Goal: Transaction & Acquisition: Purchase product/service

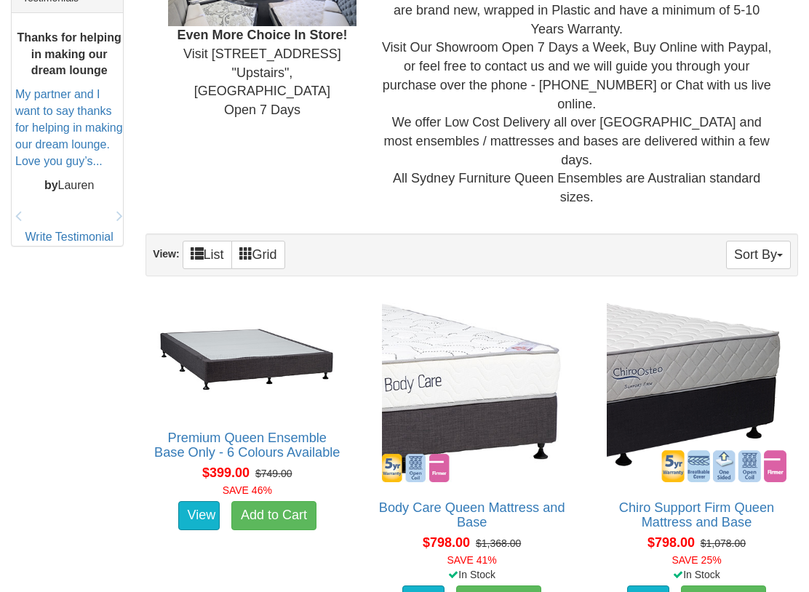
scroll to position [650, 0]
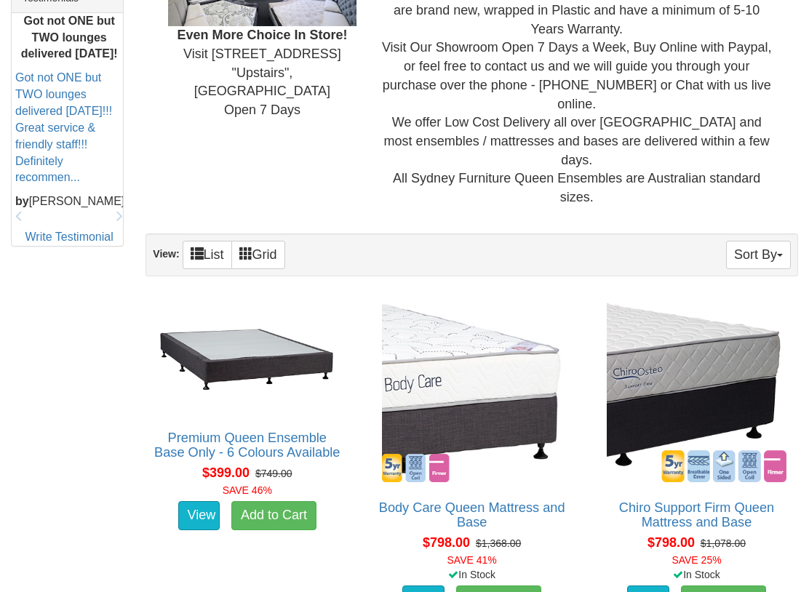
click at [280, 431] on link "Premium Queen Ensemble Base Only - 6 Colours Available" at bounding box center [246, 445] width 185 height 29
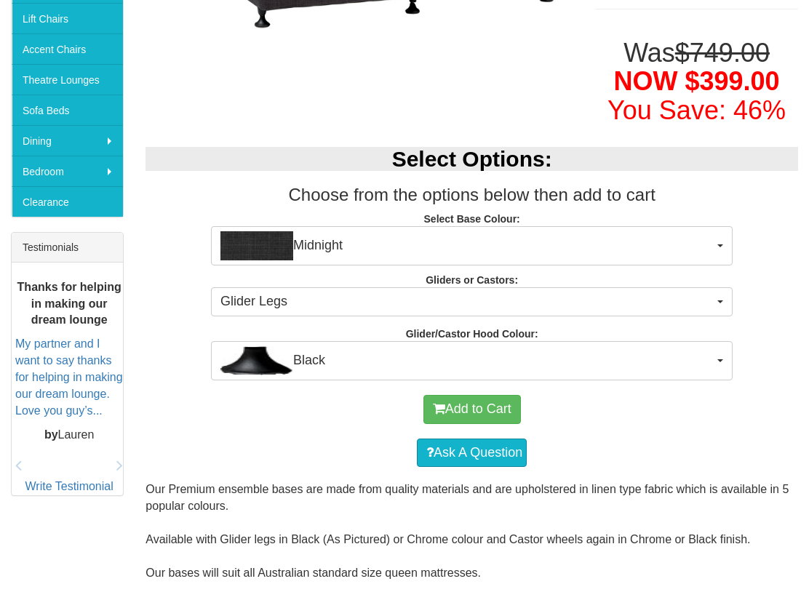
click at [716, 238] on button "Midnight" at bounding box center [472, 246] width 522 height 39
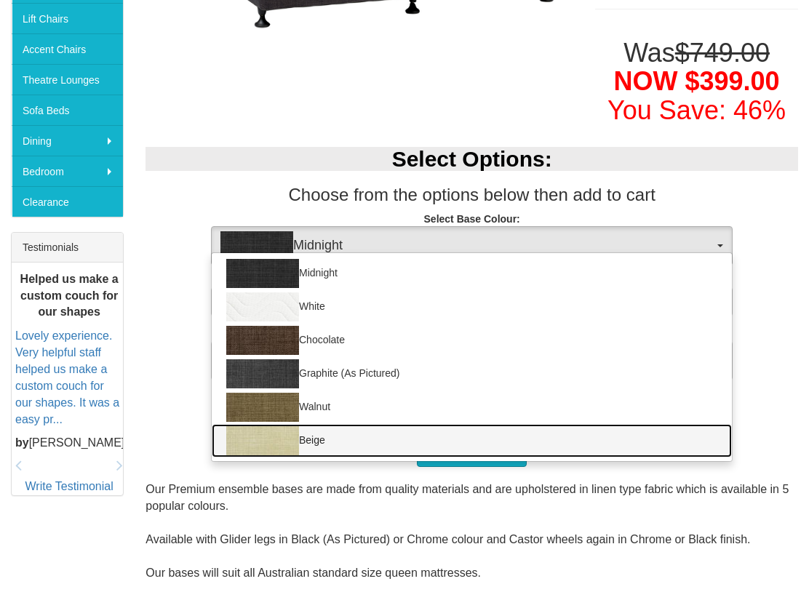
click at [286, 436] on img at bounding box center [262, 440] width 73 height 29
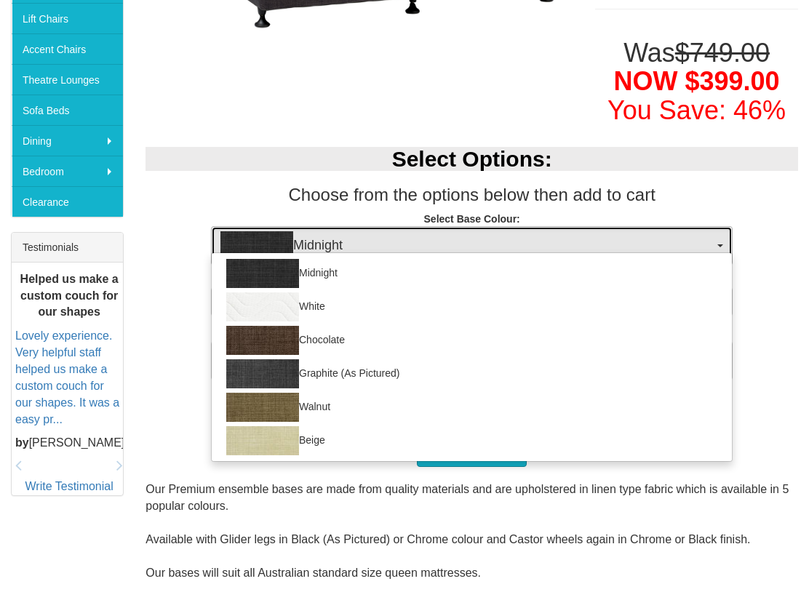
select select "1205"
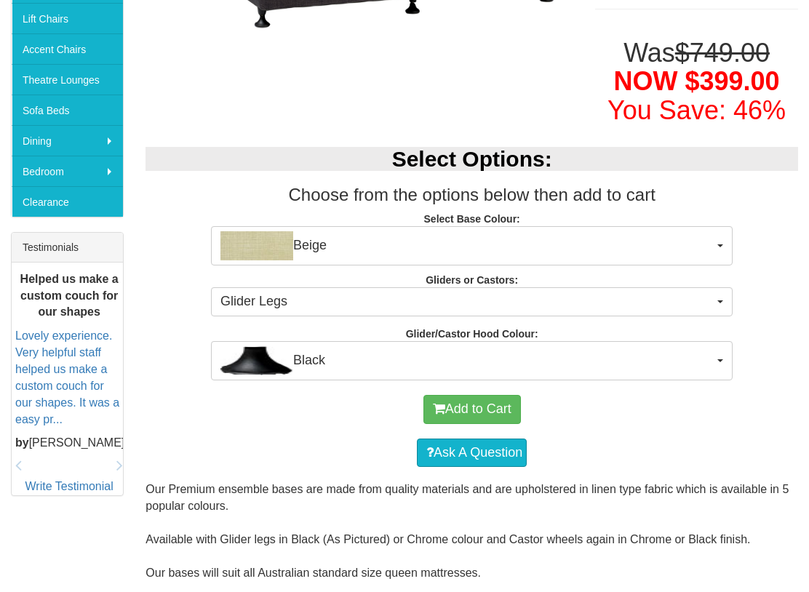
click at [561, 296] on span "Glider Legs" at bounding box center [466, 301] width 493 height 19
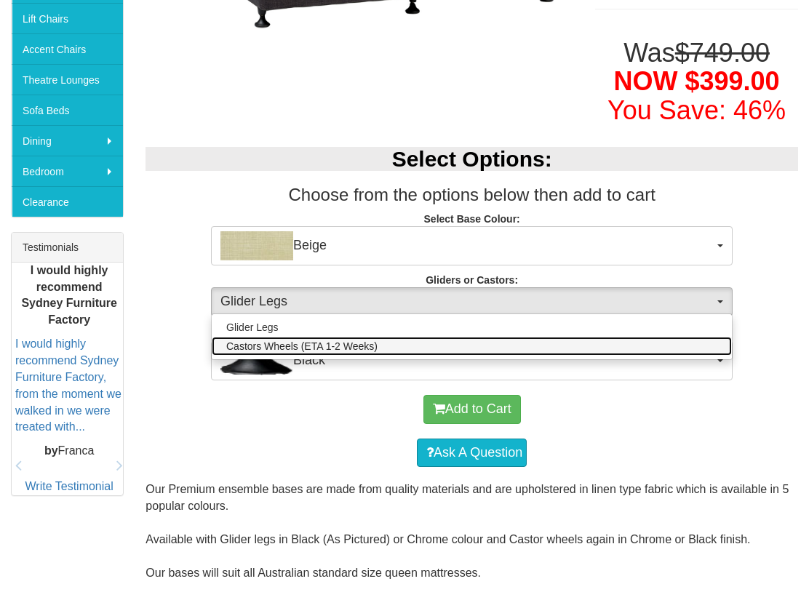
click at [442, 340] on link "Castors Wheels (ETA 1-2 Weeks)" at bounding box center [472, 346] width 520 height 19
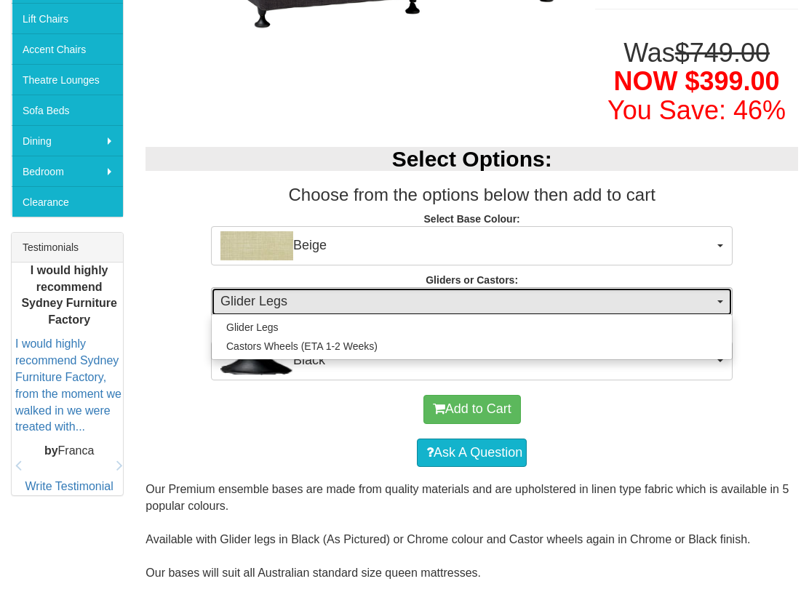
select select "1162"
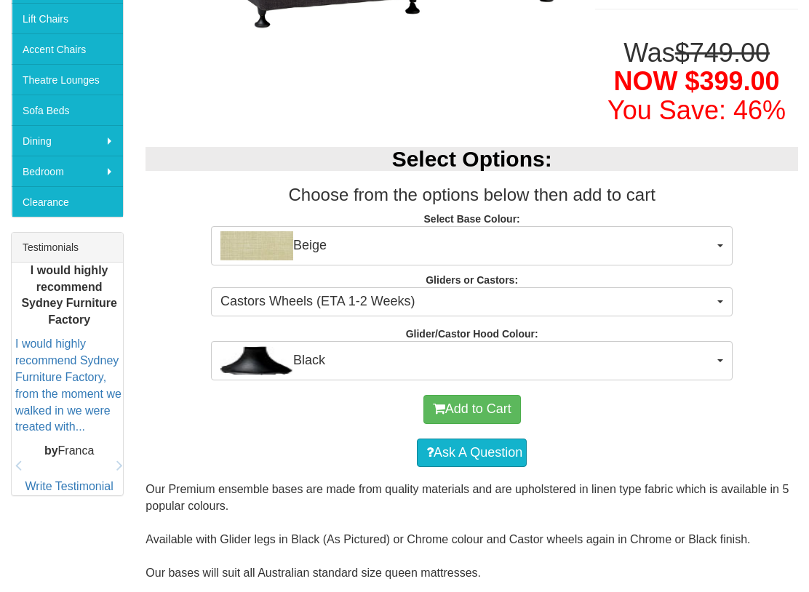
click at [472, 355] on span "Black" at bounding box center [466, 360] width 493 height 29
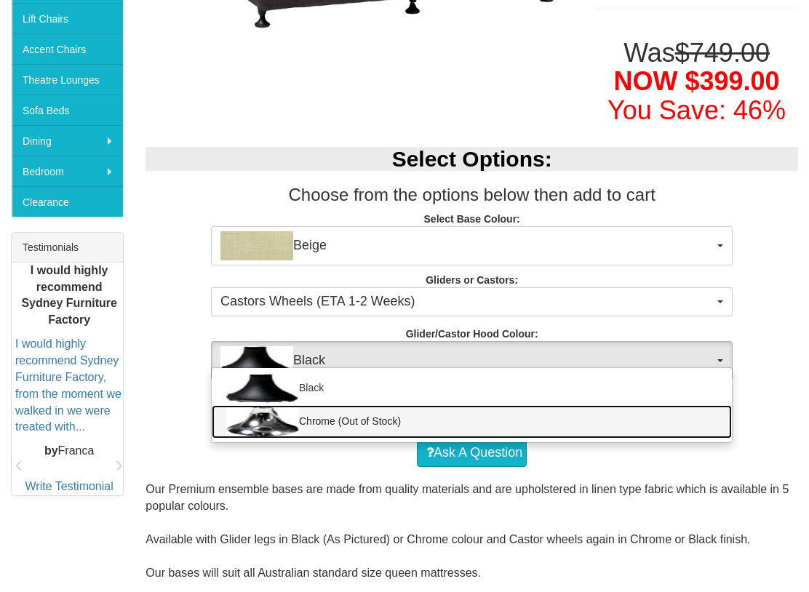
click at [392, 419] on link "Chrome (Out of Stock)" at bounding box center [472, 421] width 520 height 33
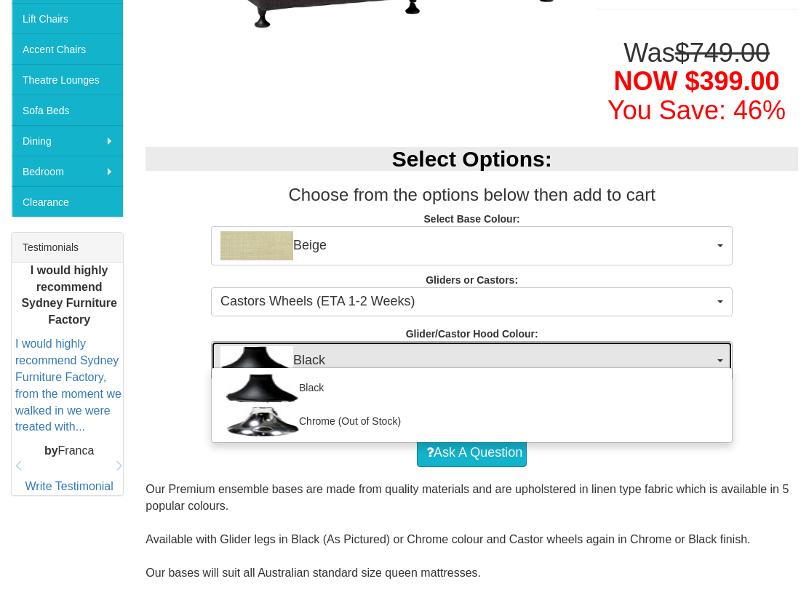
select select "1163"
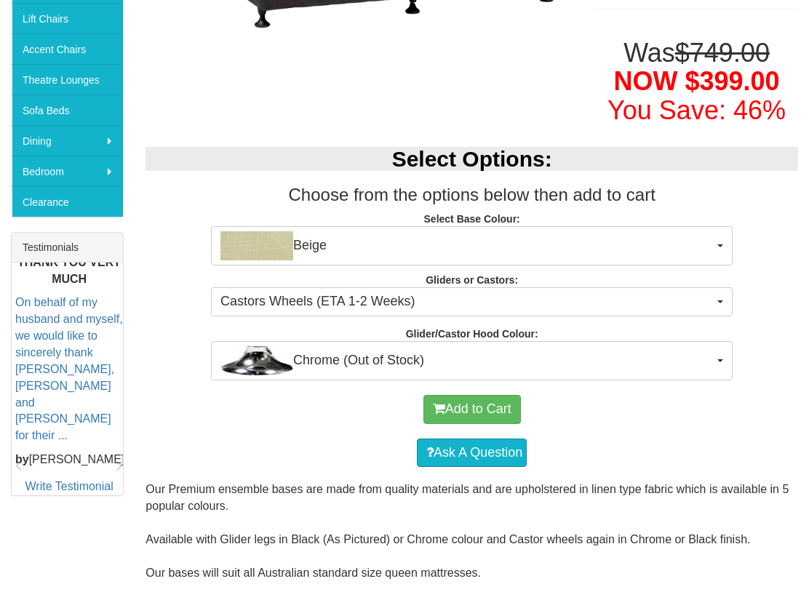
click at [476, 396] on button "Add to Cart" at bounding box center [471, 409] width 97 height 29
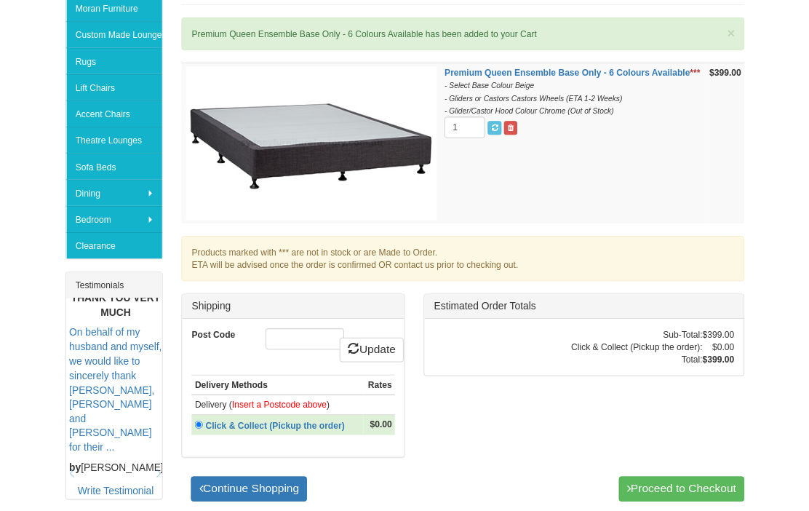
scroll to position [317, 0]
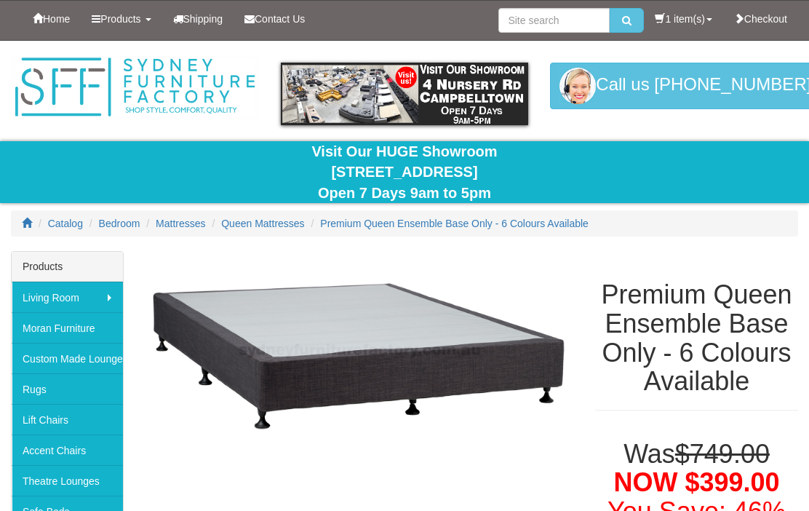
select select "1205"
select select "1162"
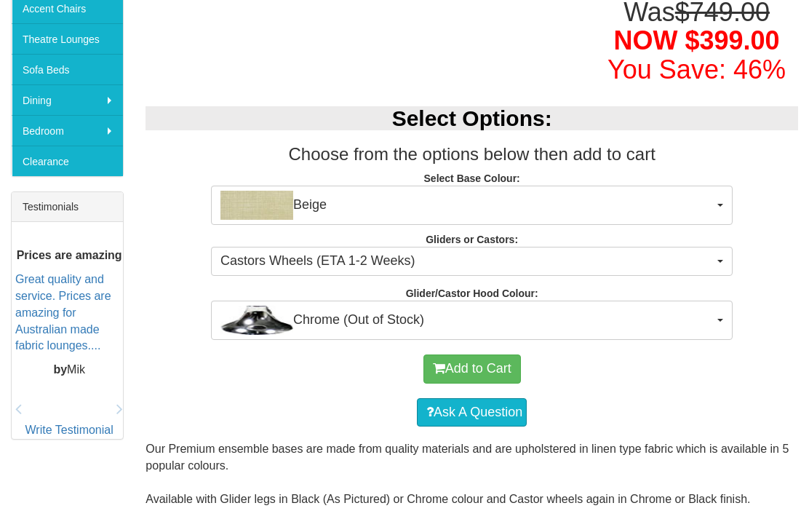
click at [546, 306] on span "Chrome (Out of Stock)" at bounding box center [466, 319] width 493 height 29
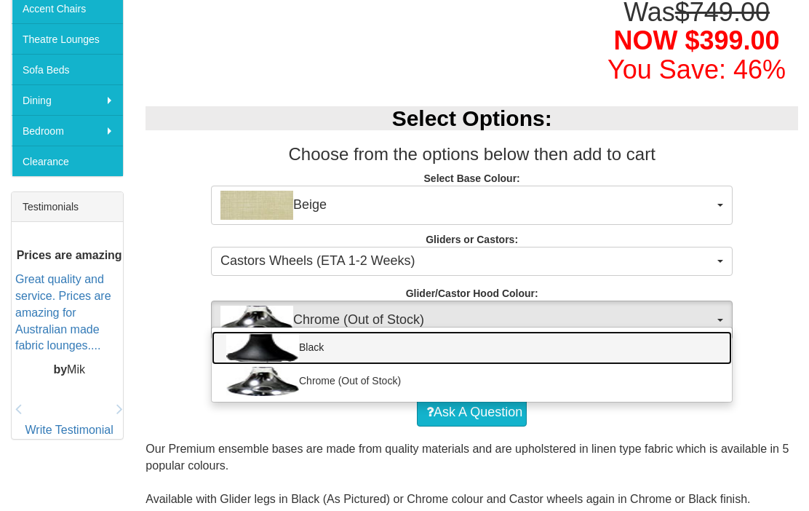
click at [478, 332] on link "Black" at bounding box center [472, 347] width 520 height 33
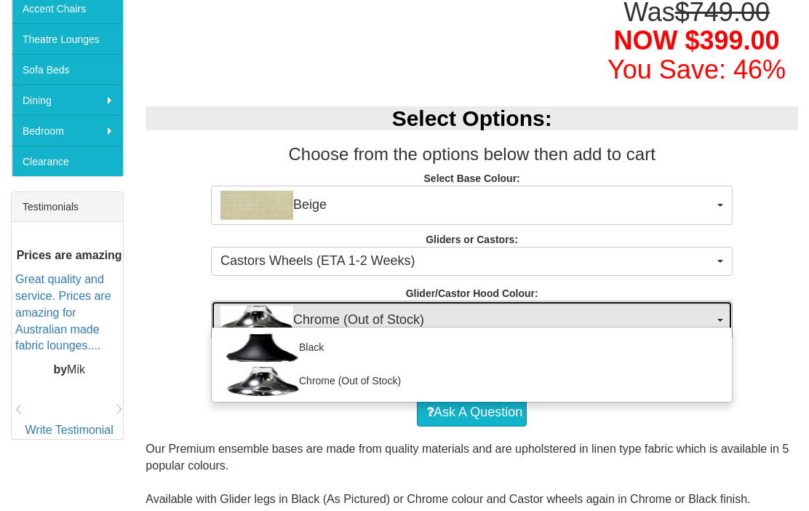
select select "1164"
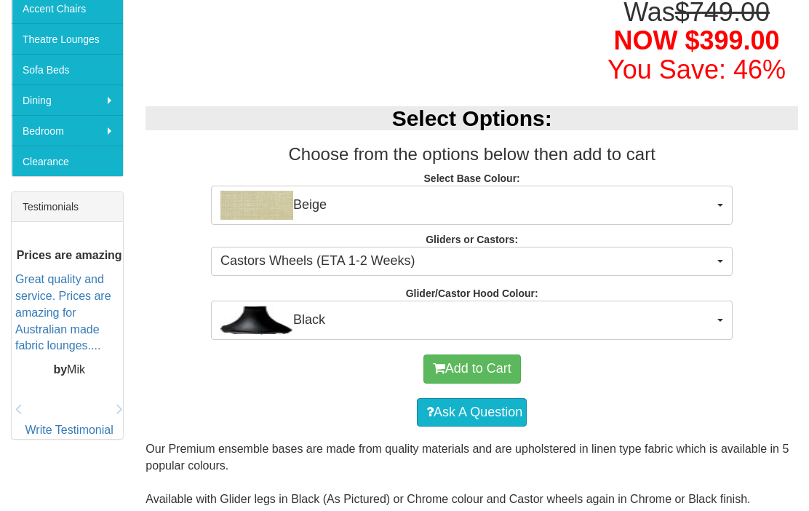
click at [495, 368] on button "Add to Cart" at bounding box center [471, 368] width 97 height 29
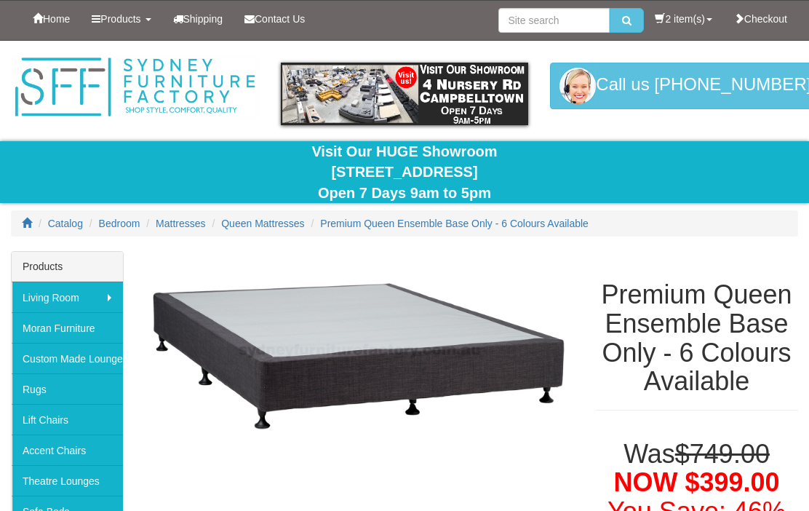
select select "1205"
select select "1162"
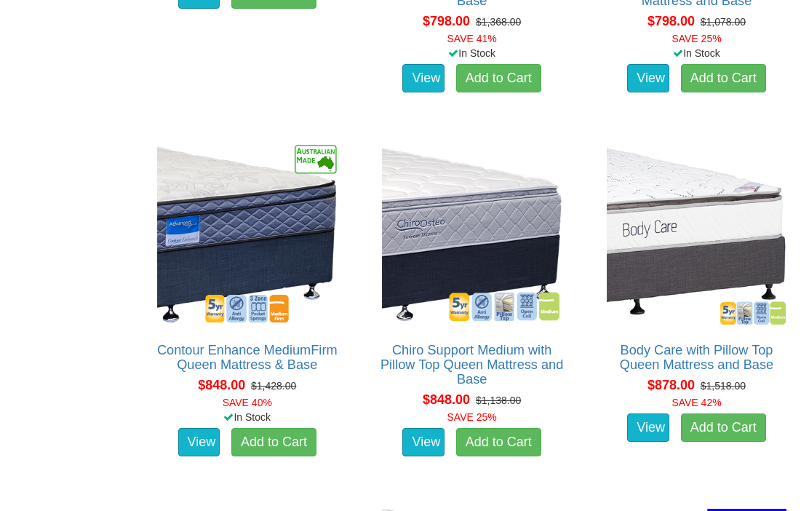
scroll to position [1172, 0]
click at [505, 428] on link "Add to Cart" at bounding box center [498, 442] width 85 height 29
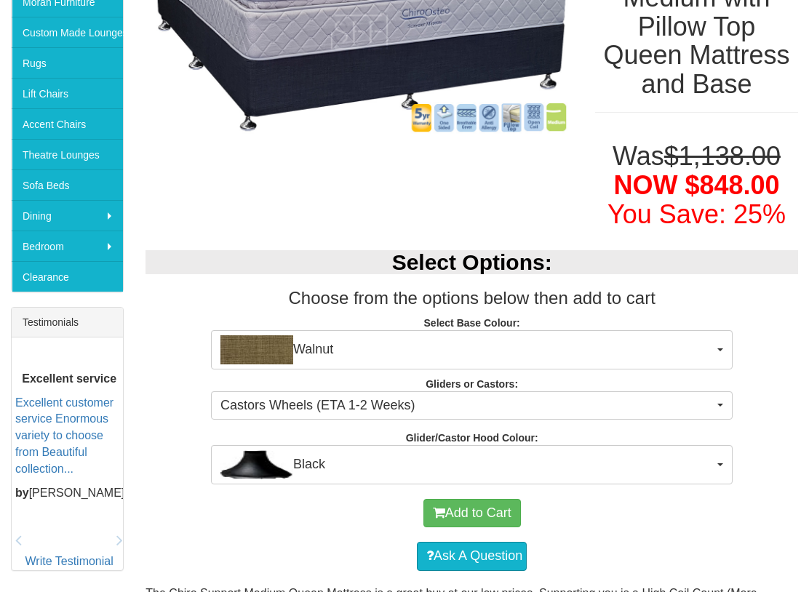
scroll to position [327, 0]
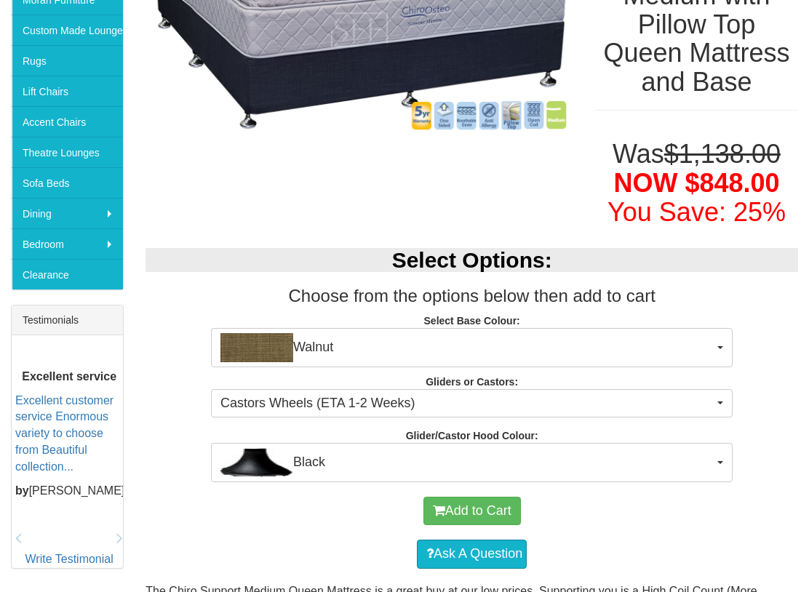
click at [711, 339] on span "Walnut" at bounding box center [466, 348] width 493 height 29
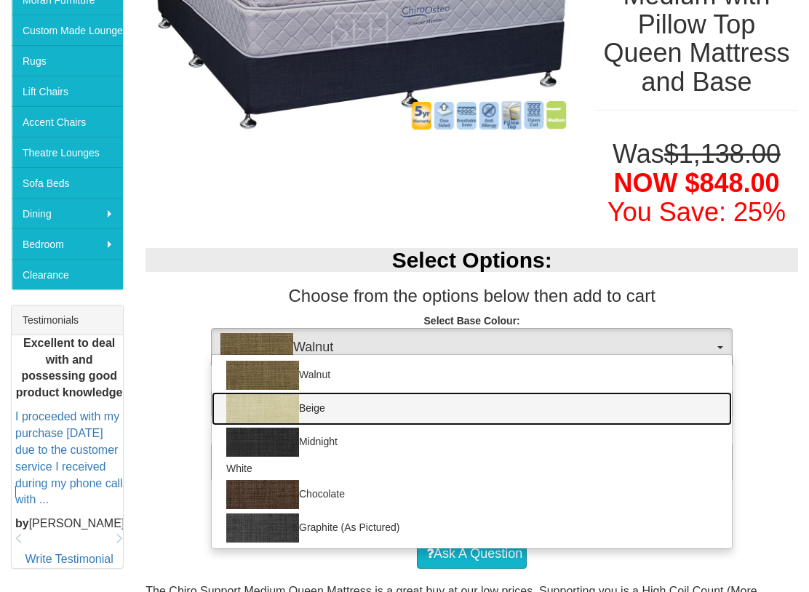
click at [671, 395] on link "Beige" at bounding box center [472, 408] width 520 height 33
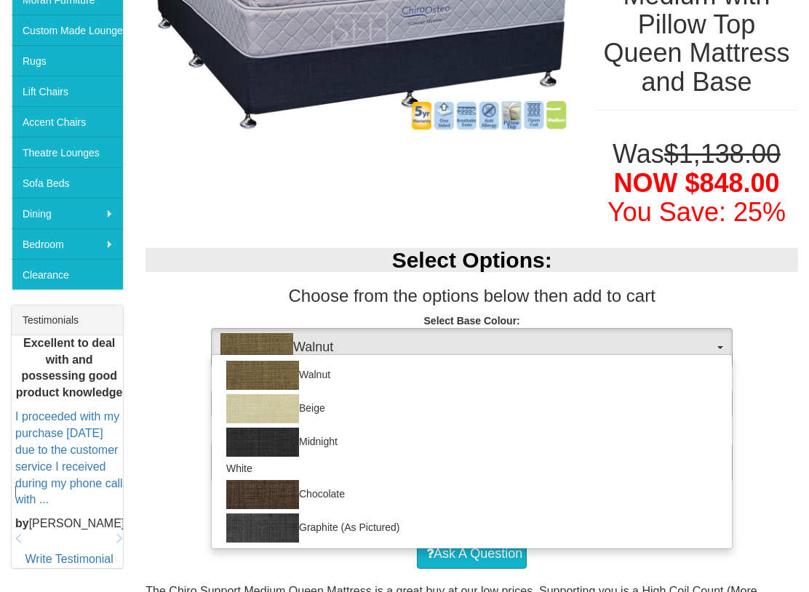
select select "1205"
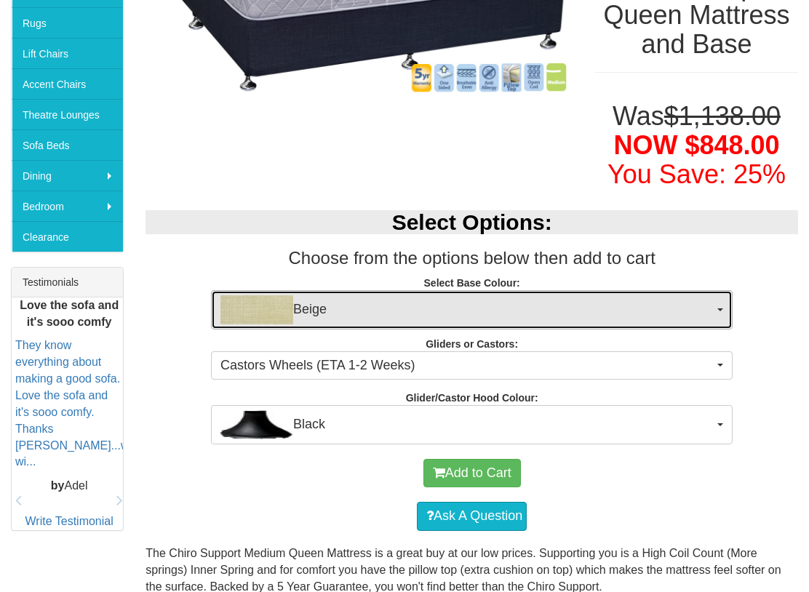
scroll to position [367, 0]
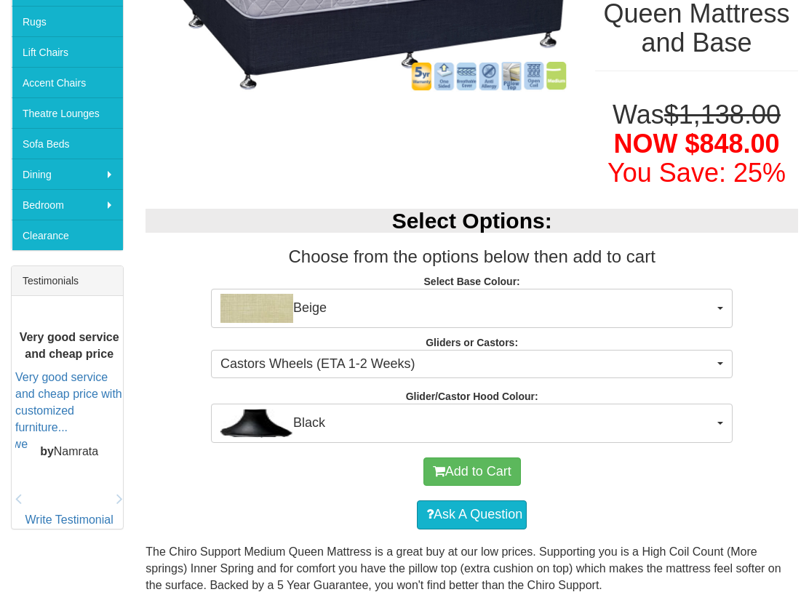
click at [674, 420] on span "Black" at bounding box center [466, 423] width 493 height 29
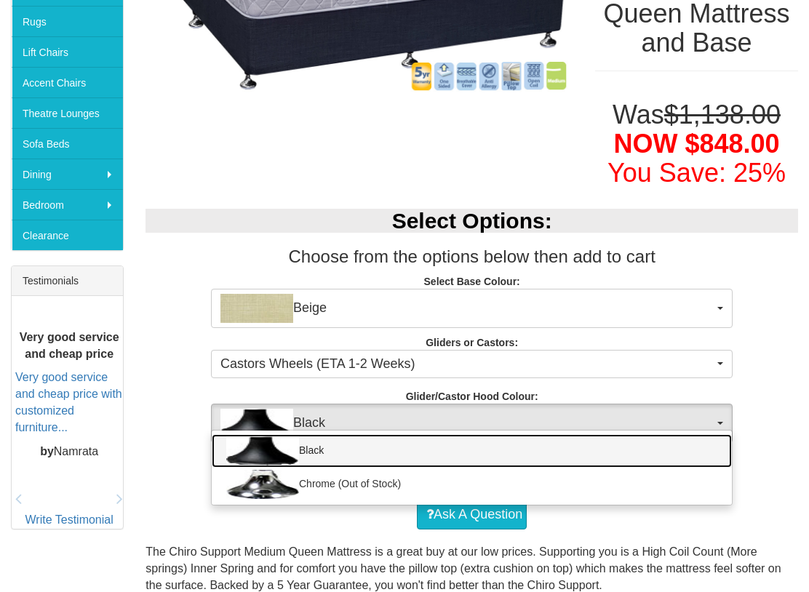
click at [612, 451] on link "Black" at bounding box center [472, 450] width 520 height 33
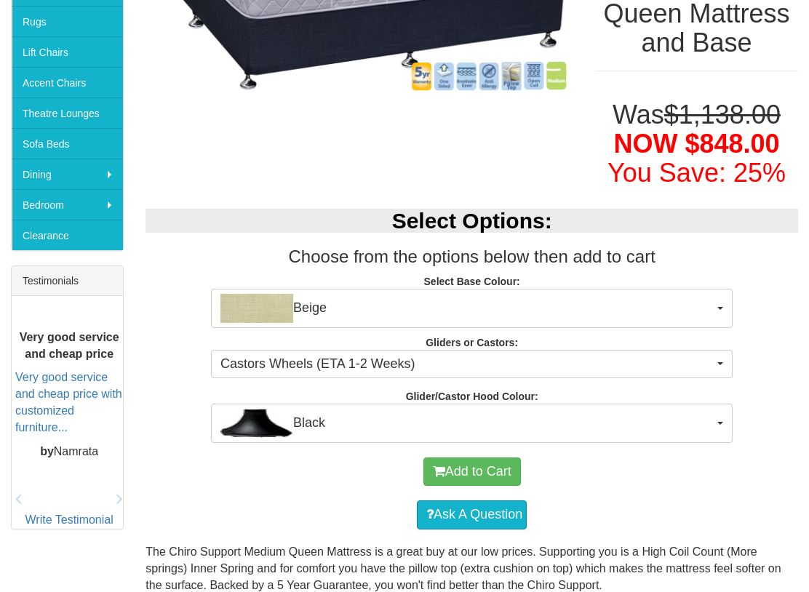
click at [493, 471] on button "Add to Cart" at bounding box center [471, 472] width 97 height 29
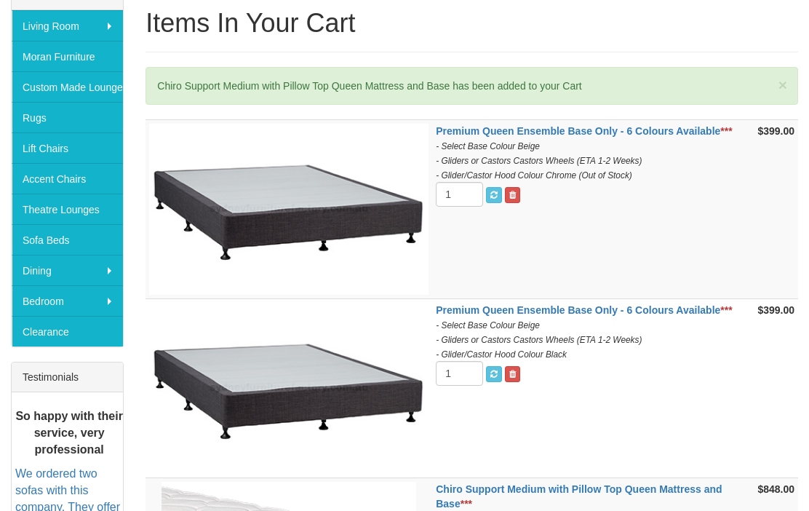
scroll to position [239, 0]
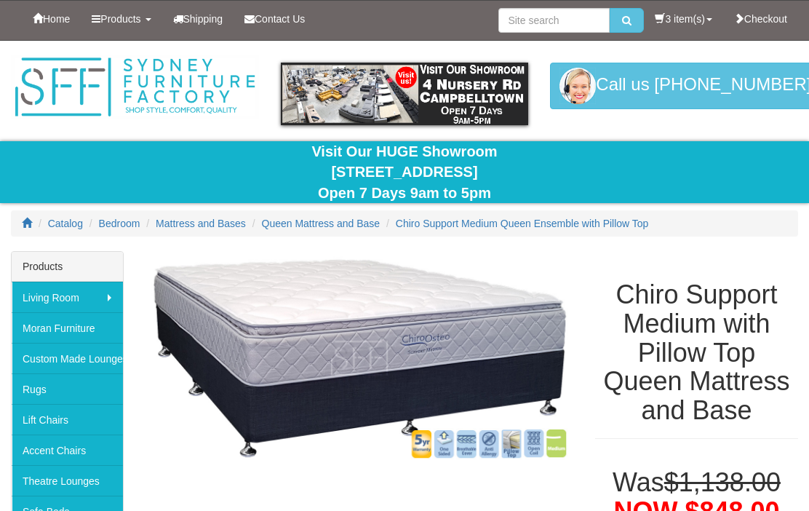
select select "1205"
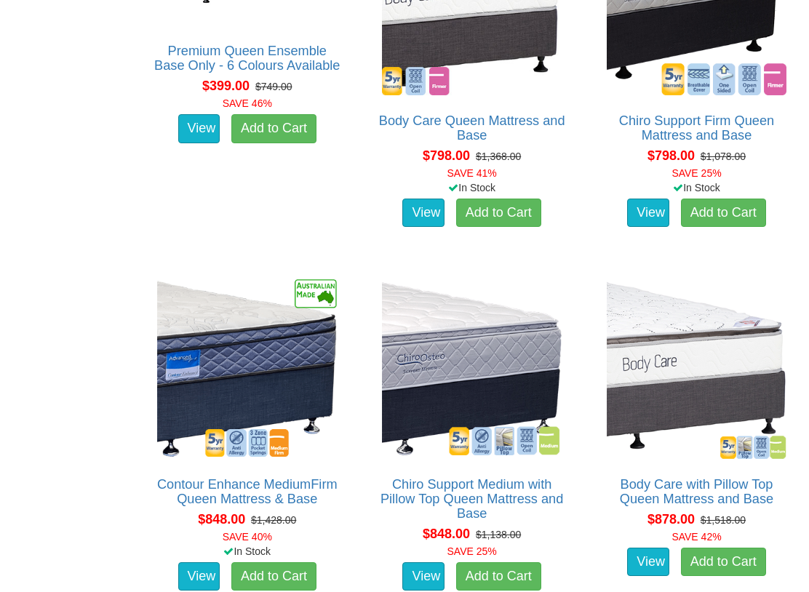
scroll to position [1037, 0]
click at [248, 385] on img at bounding box center [246, 369] width 187 height 187
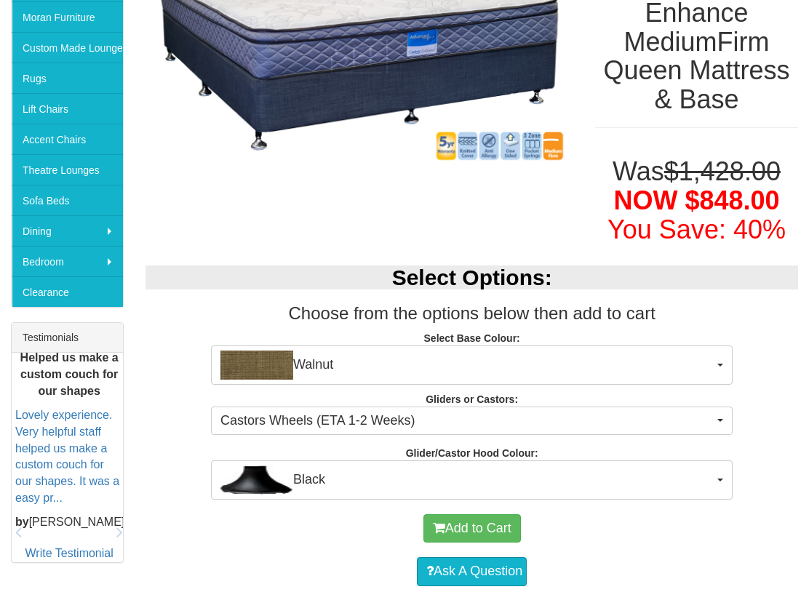
scroll to position [311, 0]
click at [651, 351] on span "Walnut" at bounding box center [466, 365] width 493 height 29
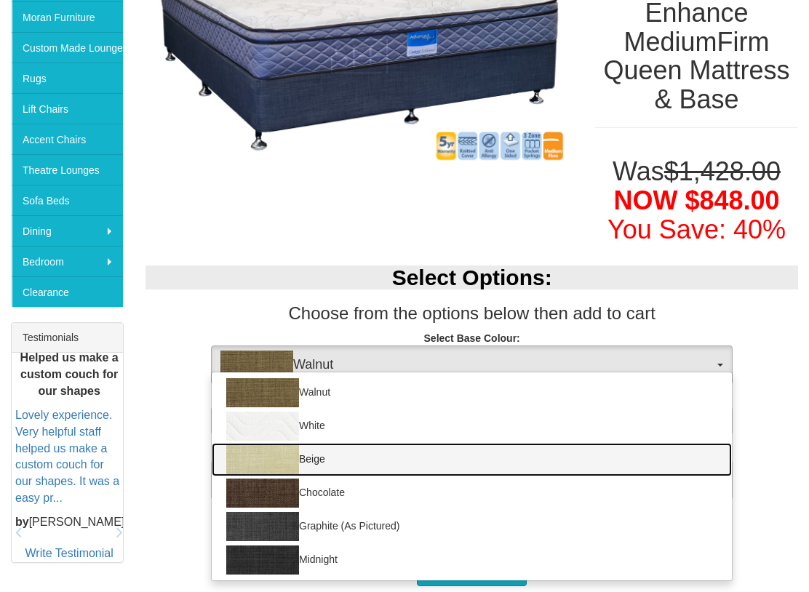
click at [317, 459] on link "Beige" at bounding box center [472, 459] width 520 height 33
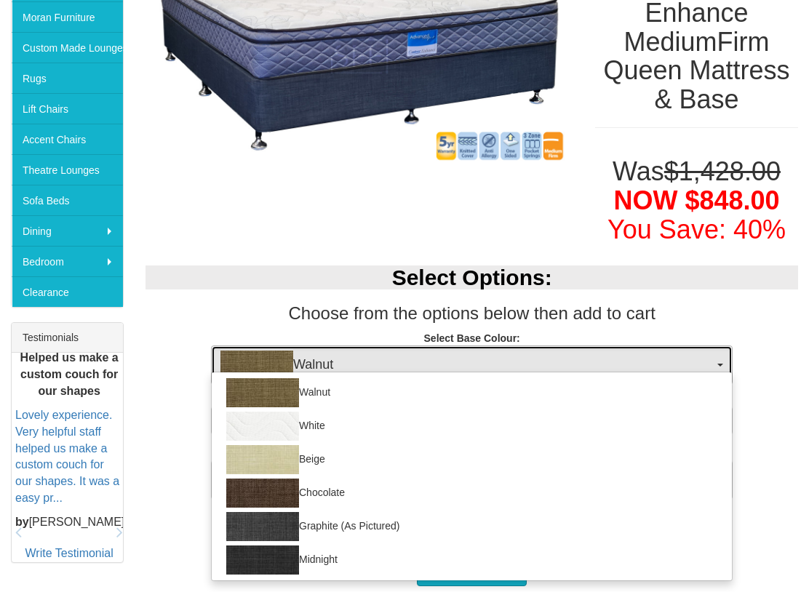
select select "1205"
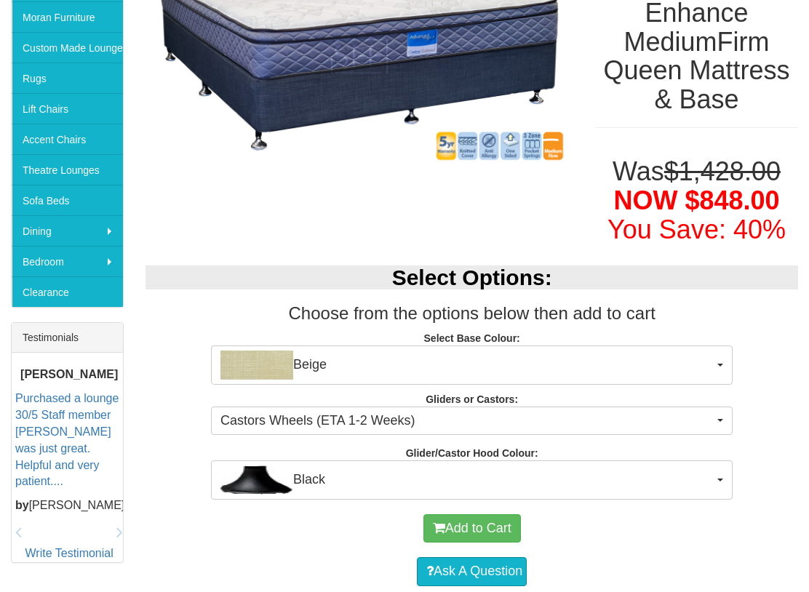
click at [484, 510] on button "Add to Cart" at bounding box center [471, 528] width 97 height 29
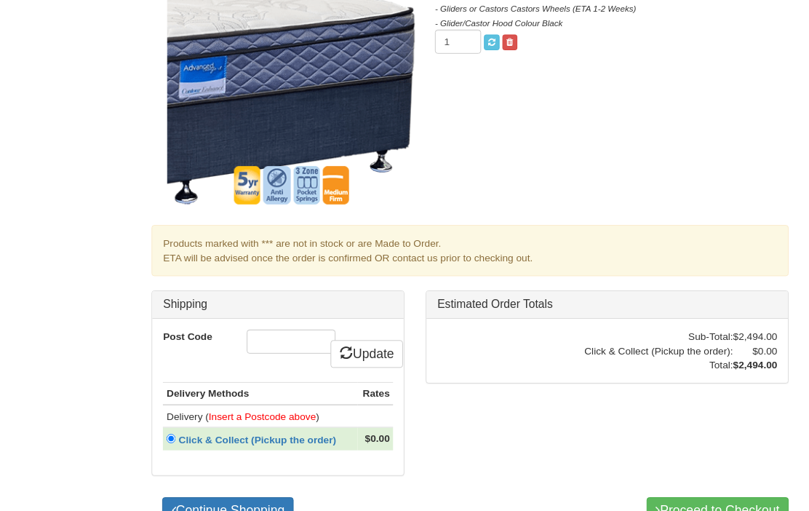
scroll to position [1058, 0]
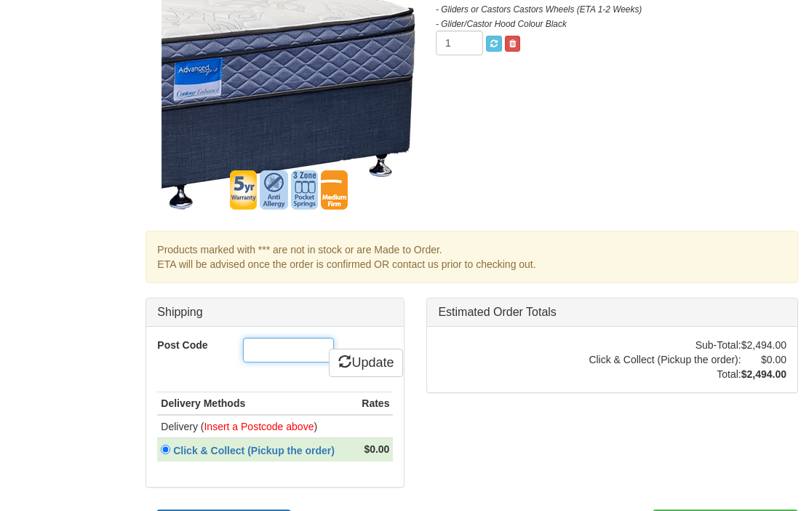
click at [284, 355] on input "Post Code" at bounding box center [288, 349] width 91 height 25
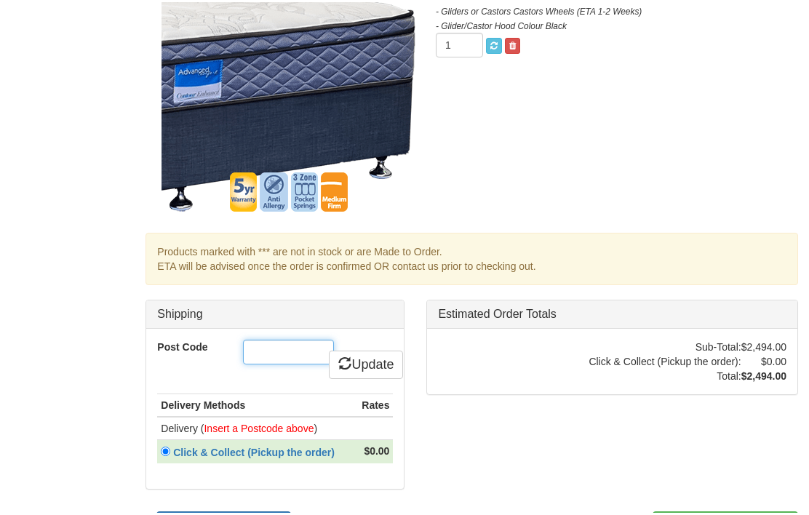
scroll to position [1057, 0]
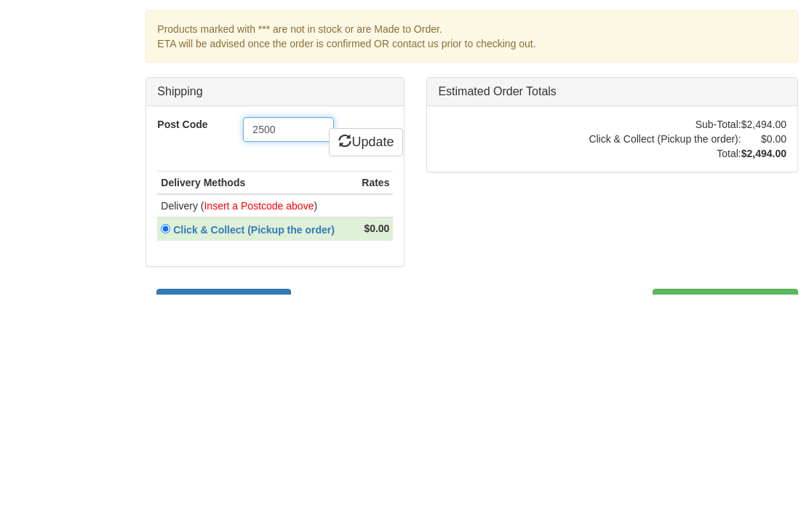
type input "2500"
click at [373, 349] on link "Update" at bounding box center [366, 363] width 74 height 29
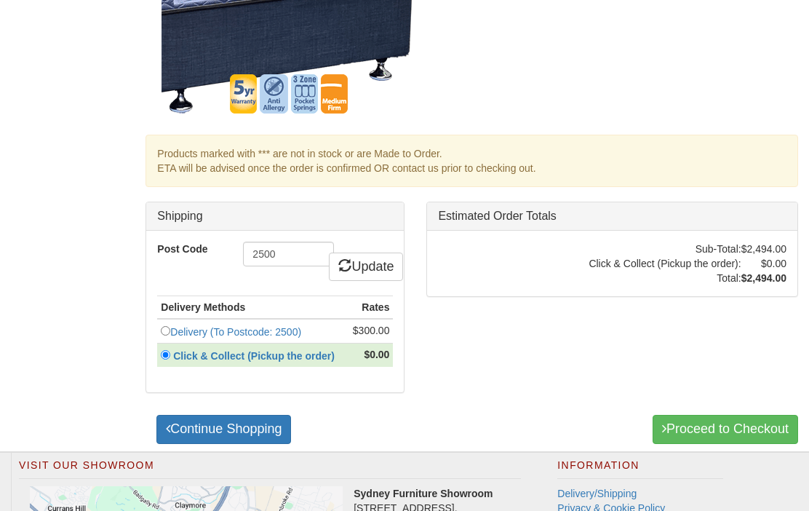
scroll to position [1101, 0]
click at [178, 327] on link "Delivery (To Postcode: 2500)" at bounding box center [235, 332] width 131 height 12
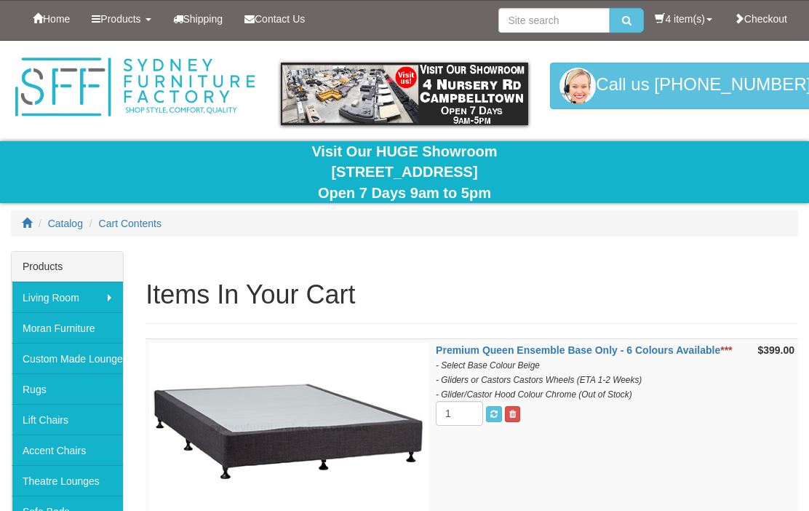
click at [669, 21] on link "4 item(s)" at bounding box center [683, 19] width 79 height 36
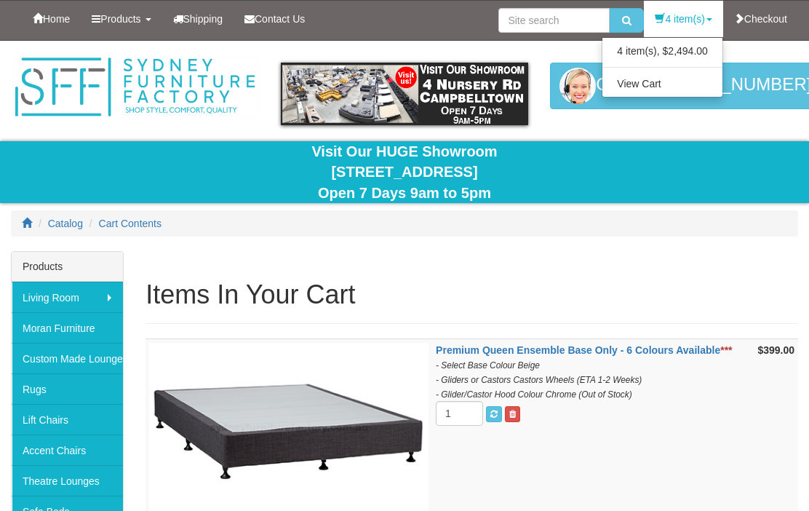
click at [651, 89] on link "View Cart" at bounding box center [662, 83] width 120 height 19
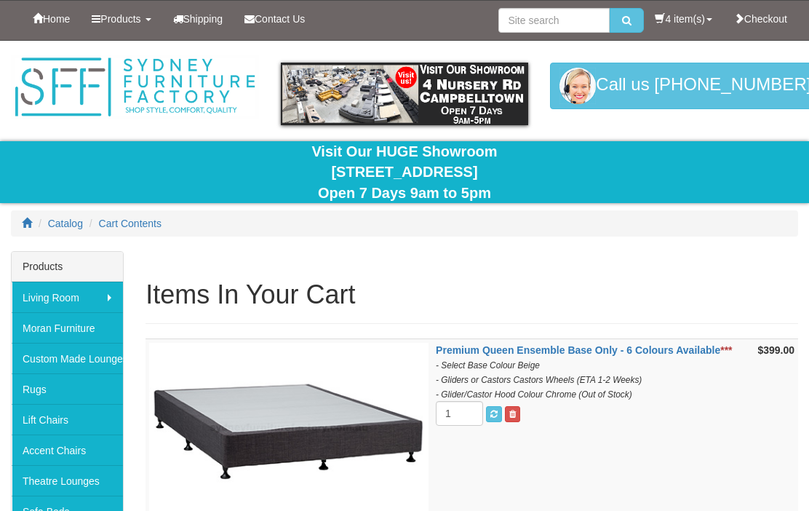
click at [676, 23] on link "4 item(s)" at bounding box center [683, 19] width 79 height 36
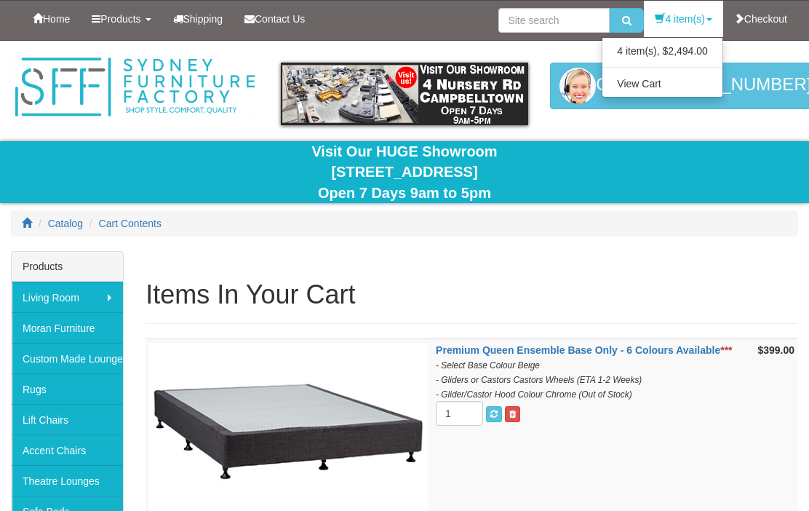
click at [654, 85] on link "View Cart" at bounding box center [662, 83] width 120 height 19
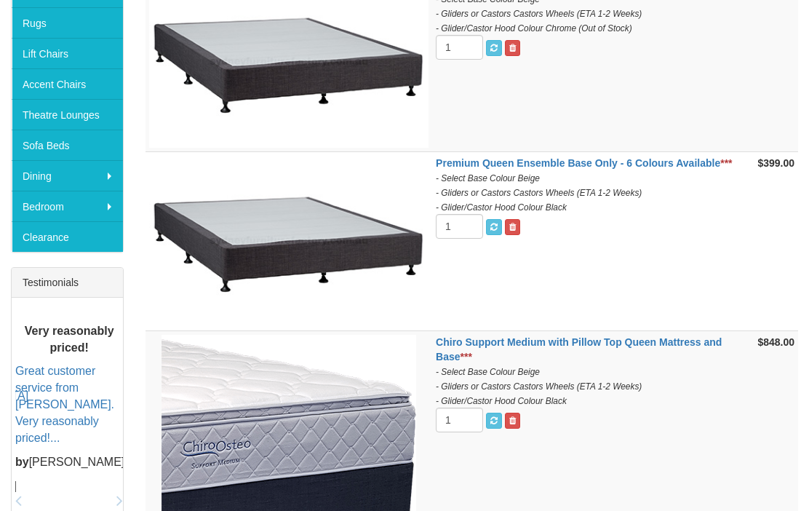
scroll to position [362, 0]
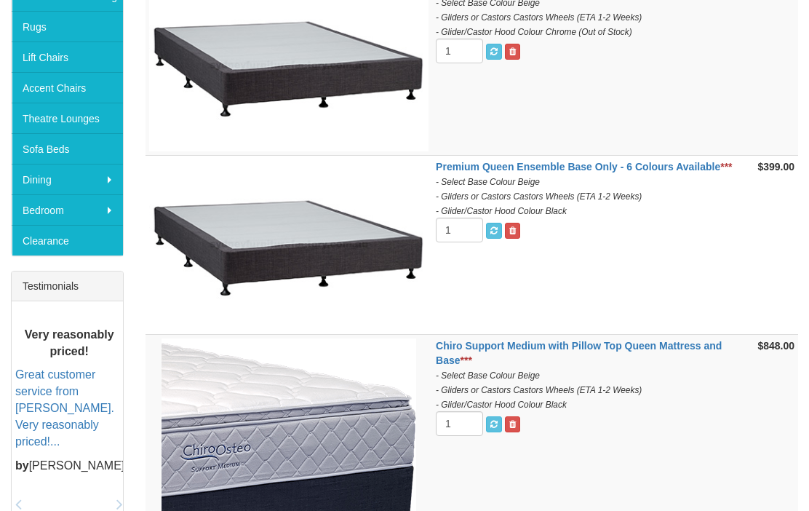
click at [517, 229] on link at bounding box center [512, 231] width 15 height 16
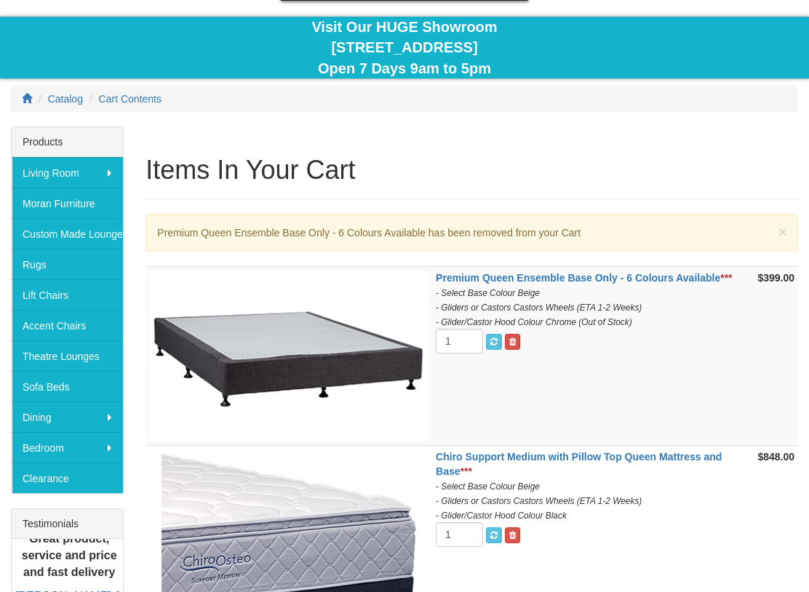
scroll to position [135, 0]
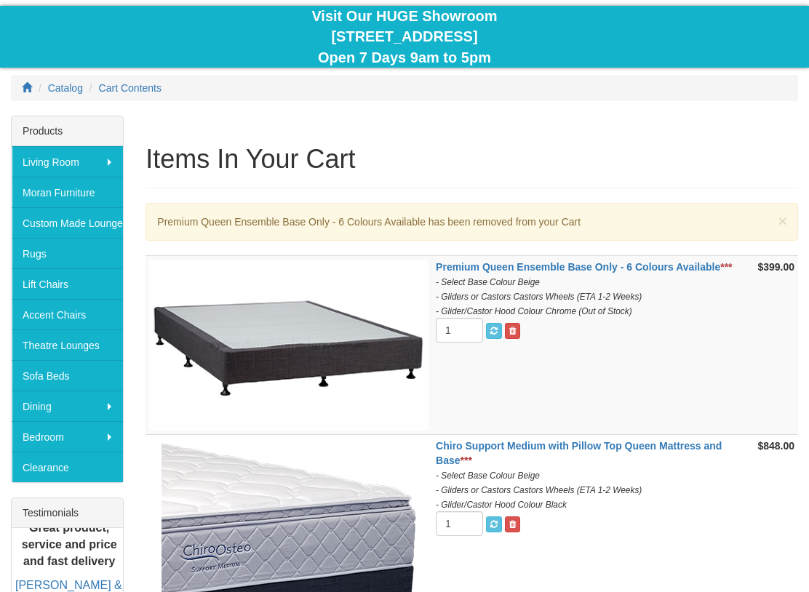
click at [519, 334] on link at bounding box center [512, 331] width 15 height 16
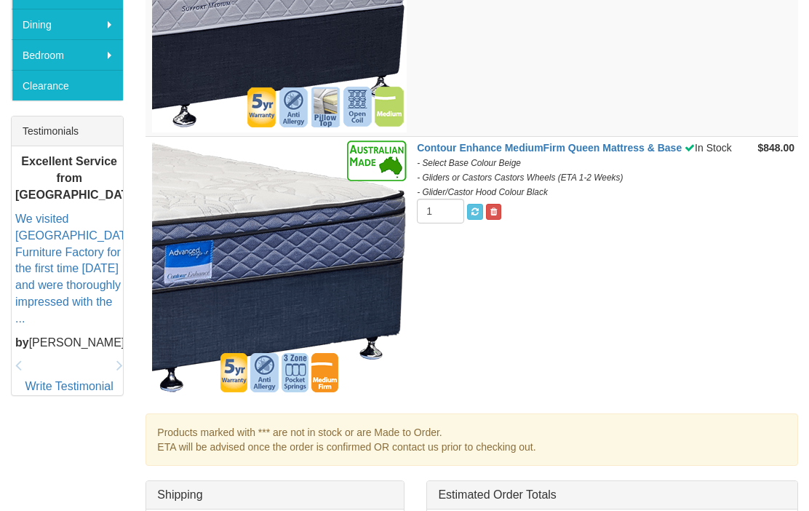
scroll to position [505, 0]
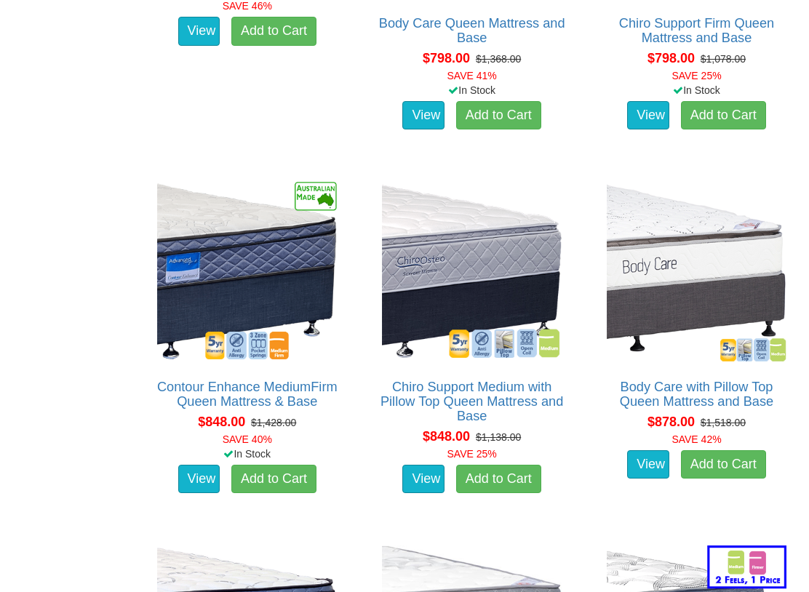
scroll to position [1111, 0]
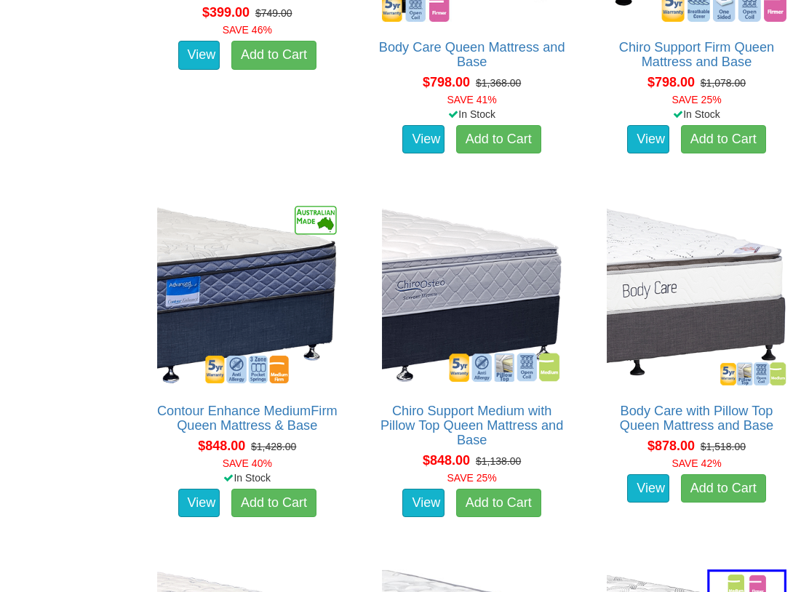
click at [215, 489] on link "View" at bounding box center [199, 503] width 42 height 29
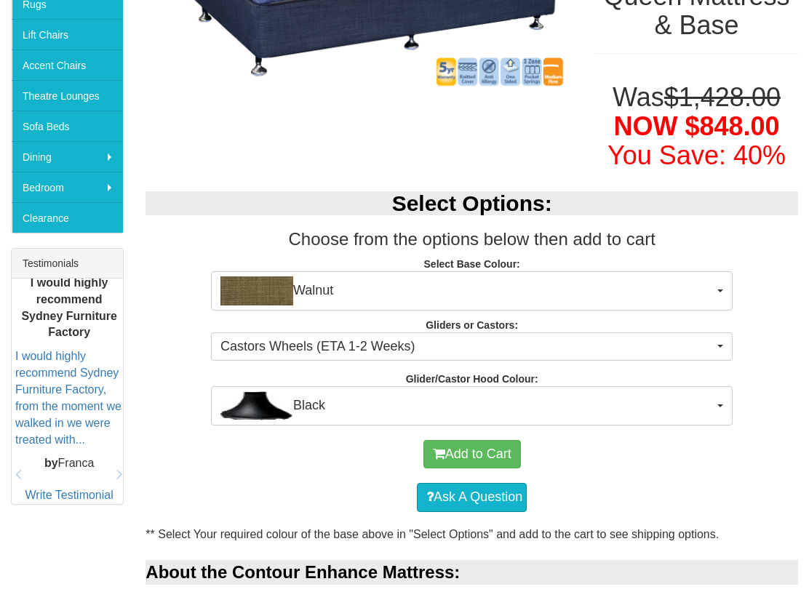
scroll to position [387, 0]
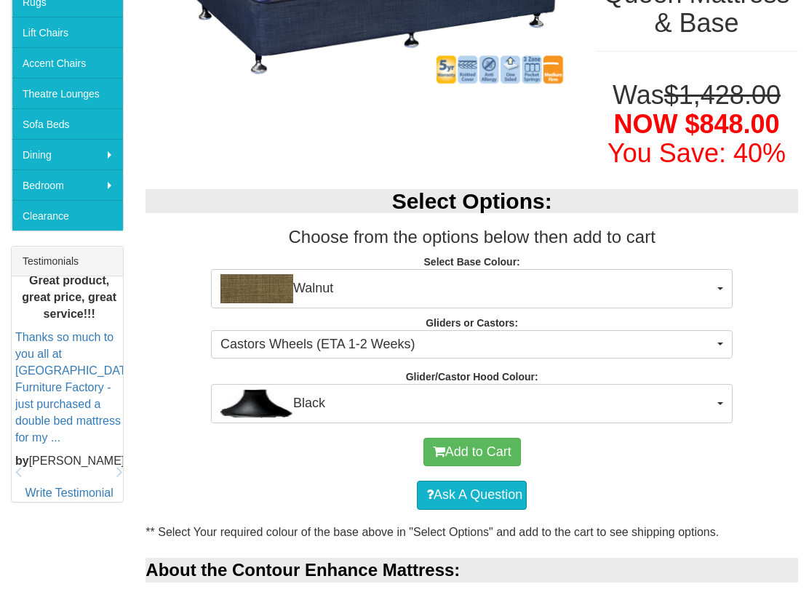
click at [708, 285] on span "Walnut" at bounding box center [466, 288] width 493 height 29
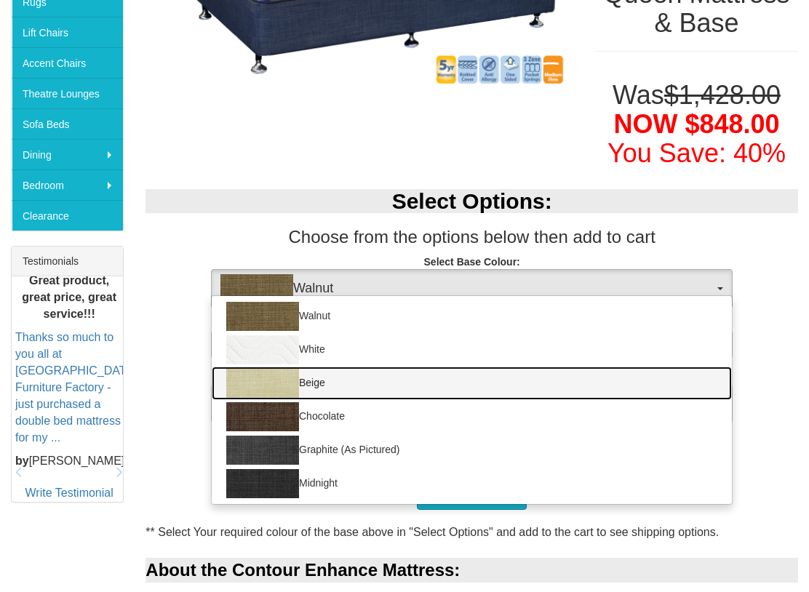
click at [308, 380] on link "Beige" at bounding box center [472, 383] width 520 height 33
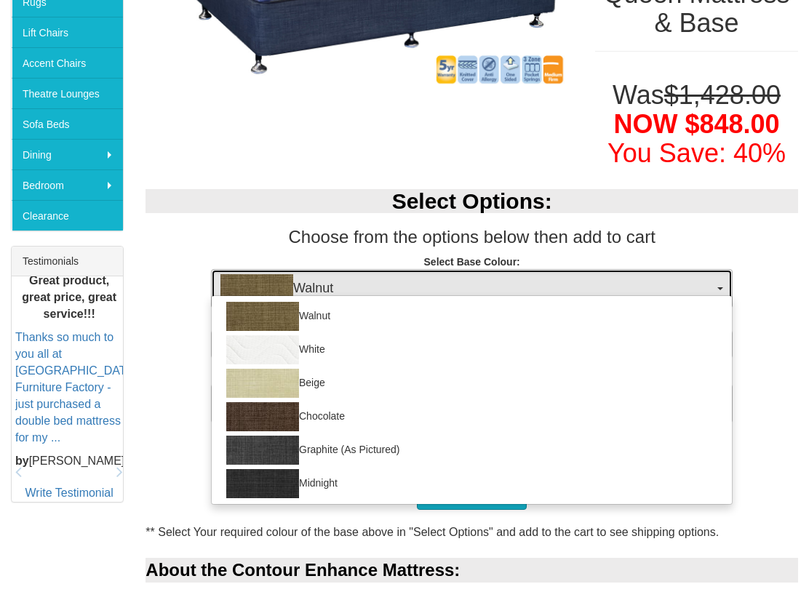
select select "1205"
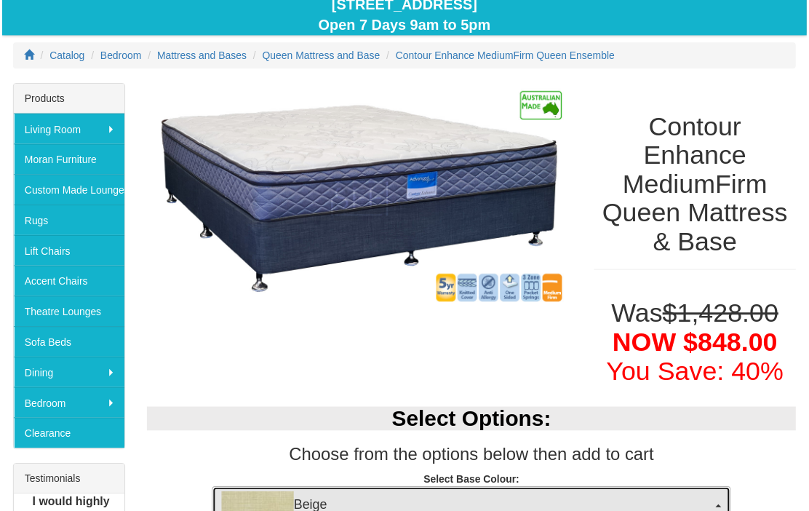
scroll to position [163, 0]
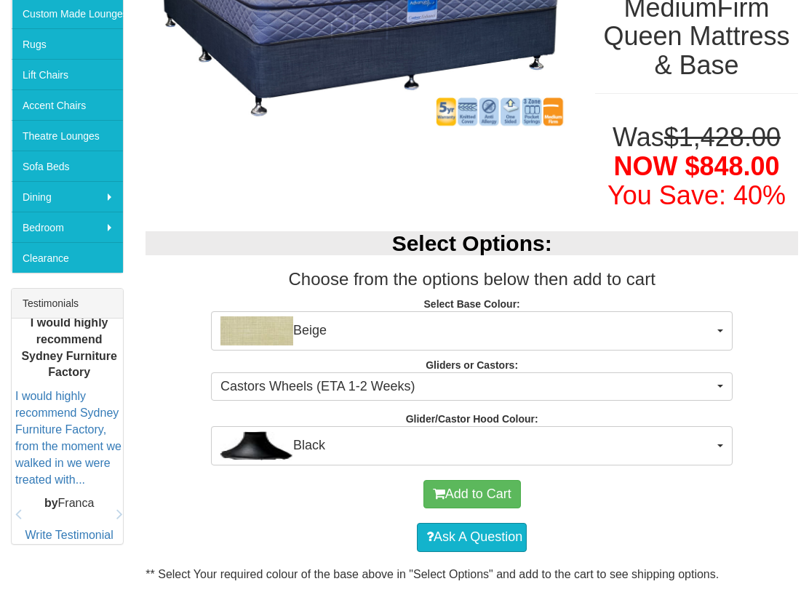
scroll to position [345, 0]
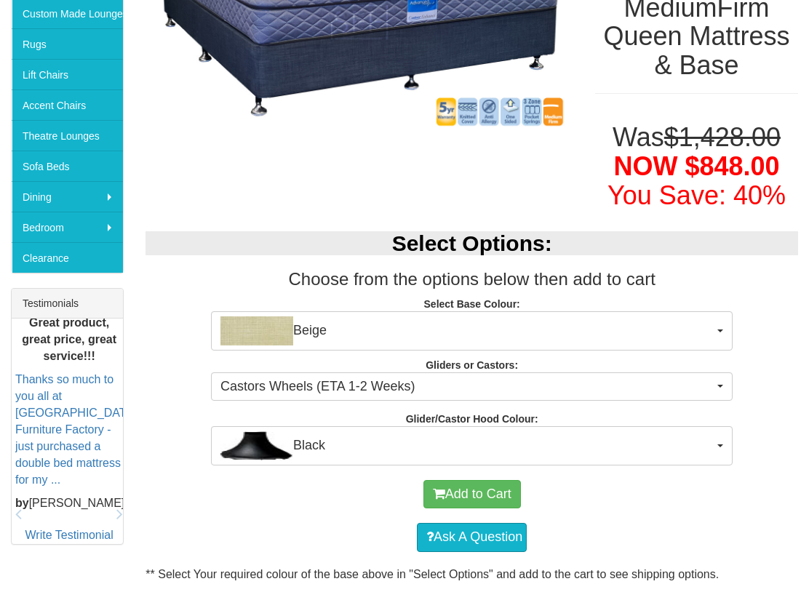
click at [486, 487] on button "Add to Cart" at bounding box center [471, 494] width 97 height 29
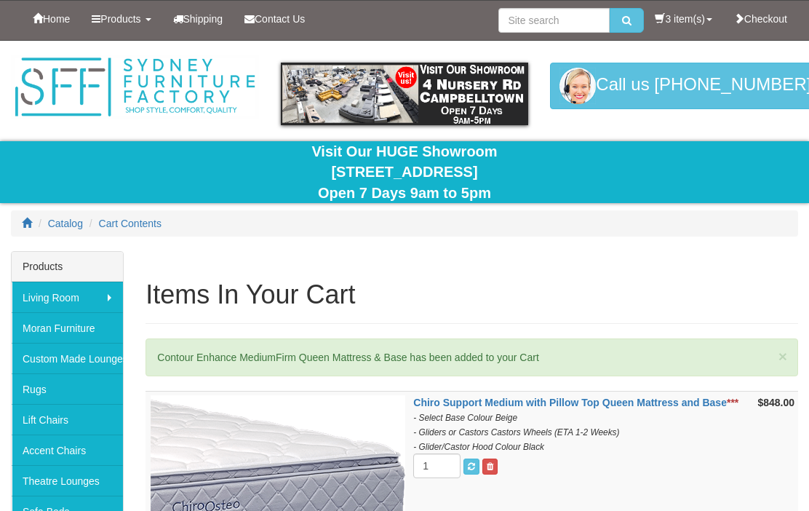
click at [681, 23] on link "3 item(s)" at bounding box center [683, 19] width 79 height 36
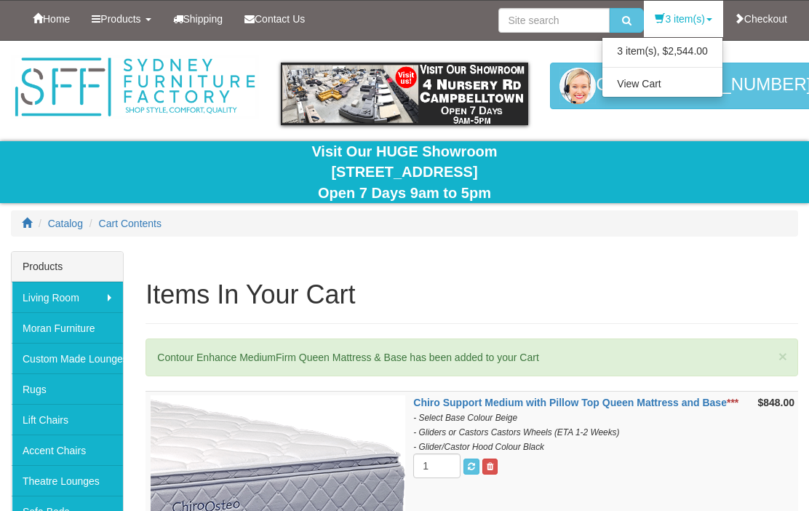
click at [654, 92] on link "View Cart" at bounding box center [662, 83] width 120 height 19
